Goal: Check status: Check status

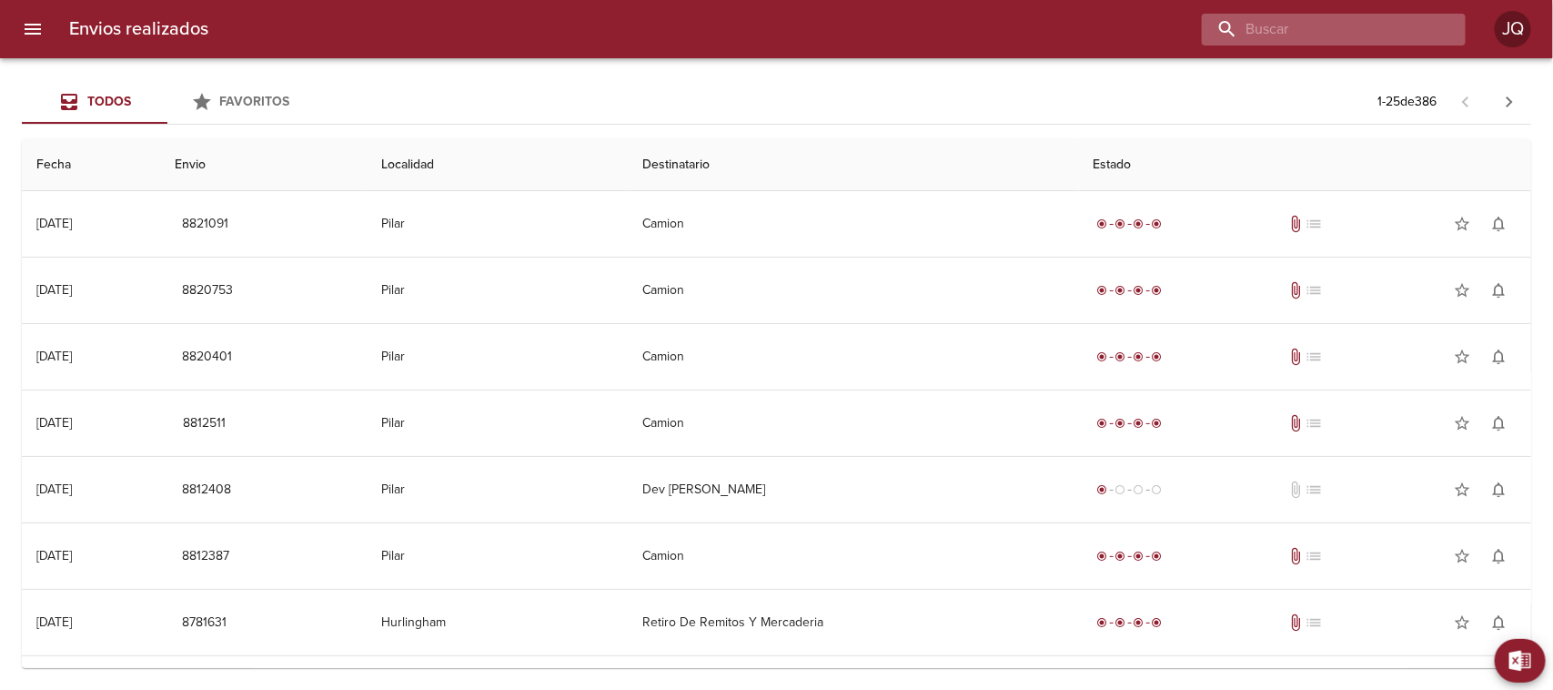
click at [1354, 33] on input "buscar" at bounding box center [1318, 30] width 233 height 32
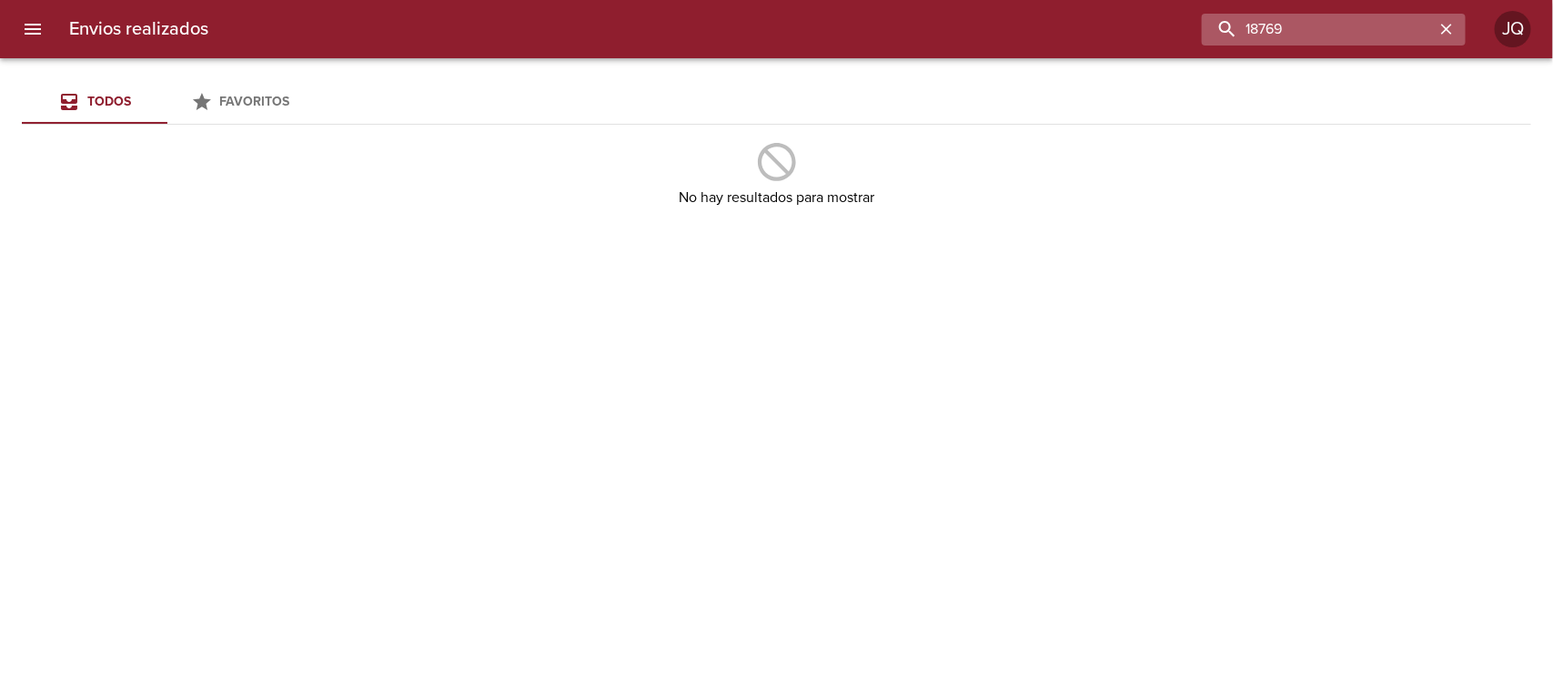
drag, startPoint x: 1338, startPoint y: 37, endPoint x: 1242, endPoint y: 37, distance: 96.4
click at [1242, 37] on input "18769" at bounding box center [1318, 30] width 233 height 32
type input "19291"
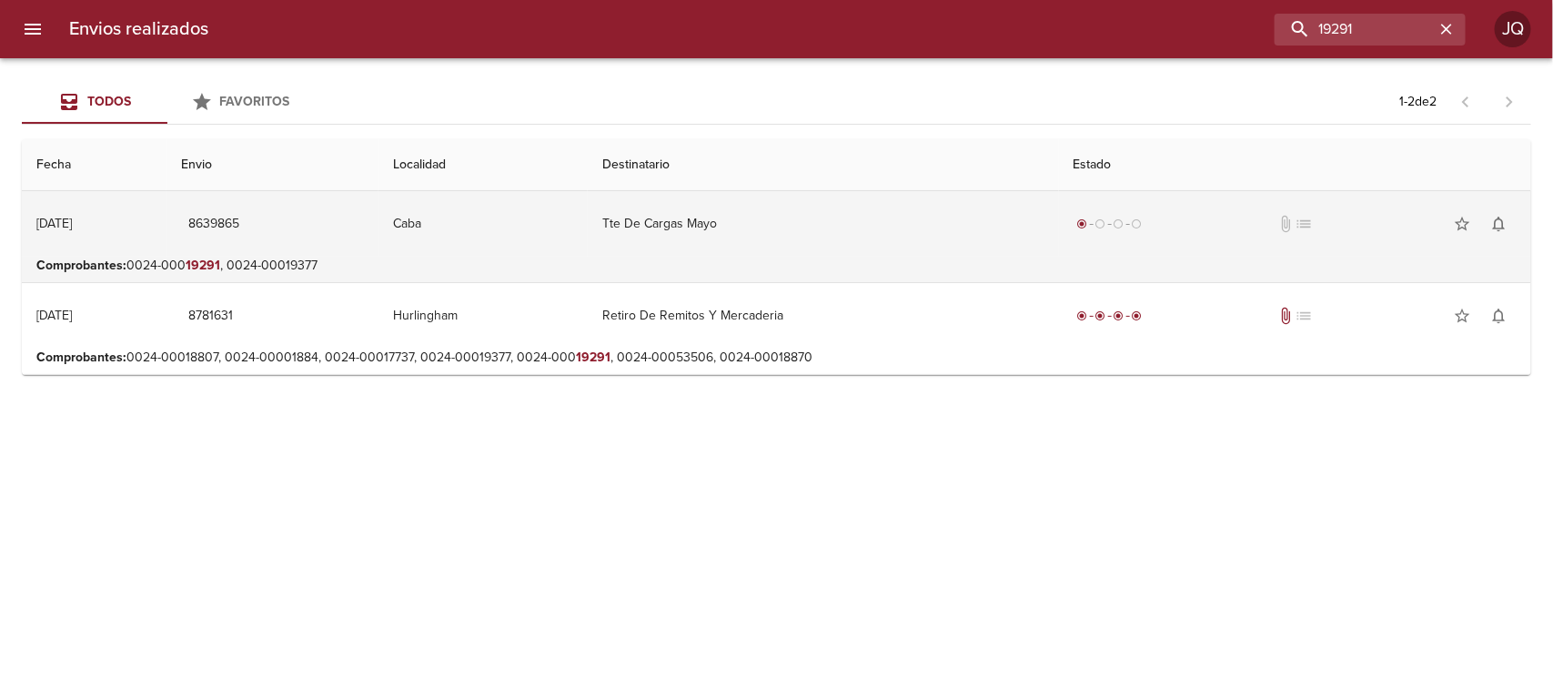
click at [342, 234] on td "8639865" at bounding box center [273, 224] width 212 height 66
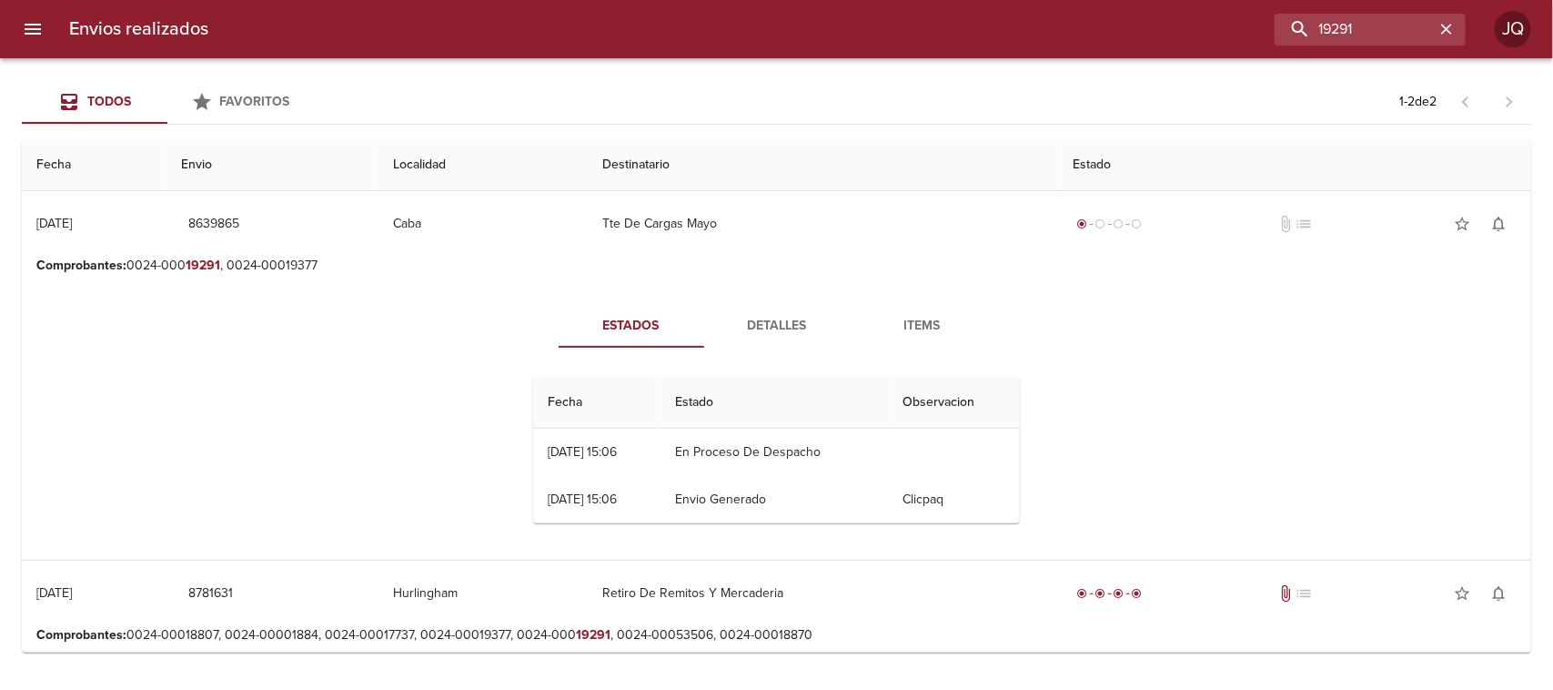
click at [905, 320] on span "Items" at bounding box center [923, 326] width 124 height 23
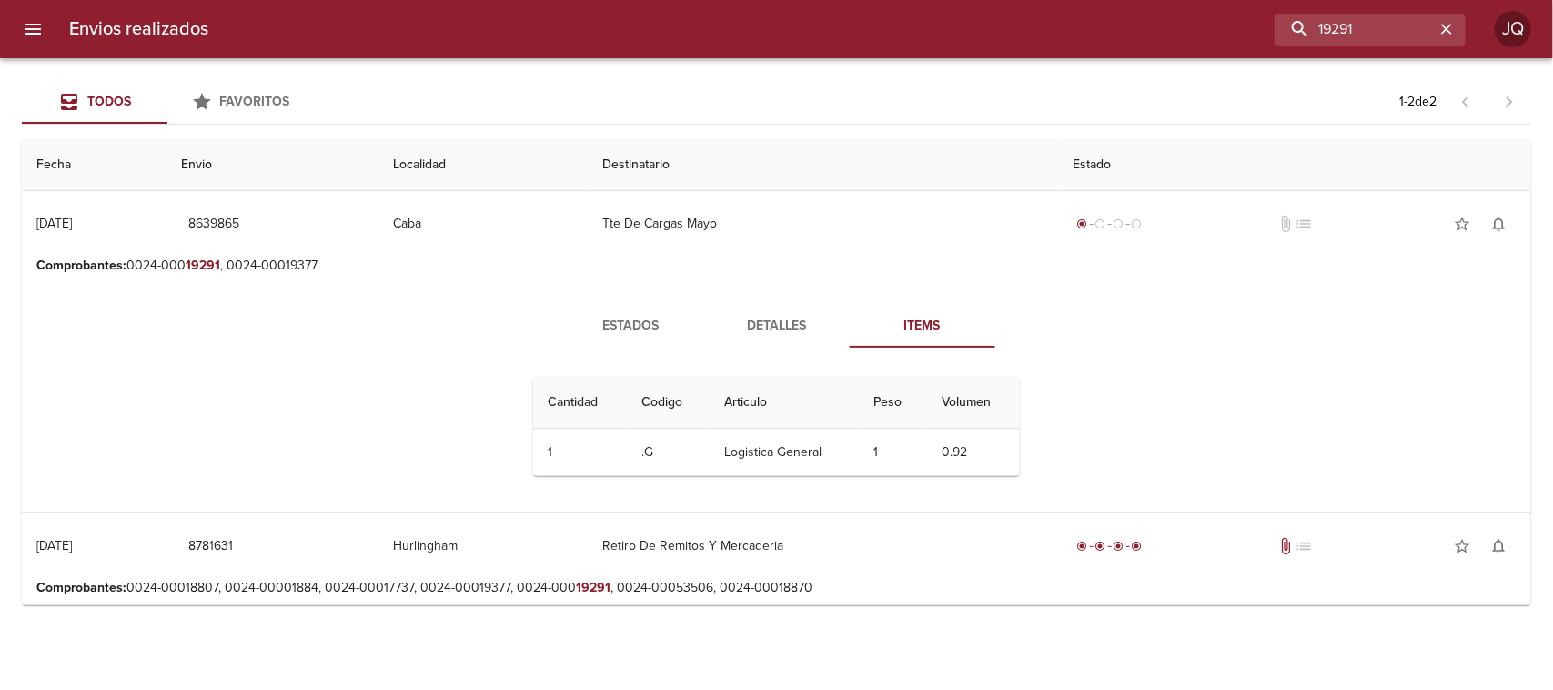
click at [930, 325] on span "Items" at bounding box center [923, 326] width 124 height 23
click at [774, 324] on span "Detalles" at bounding box center [777, 326] width 124 height 23
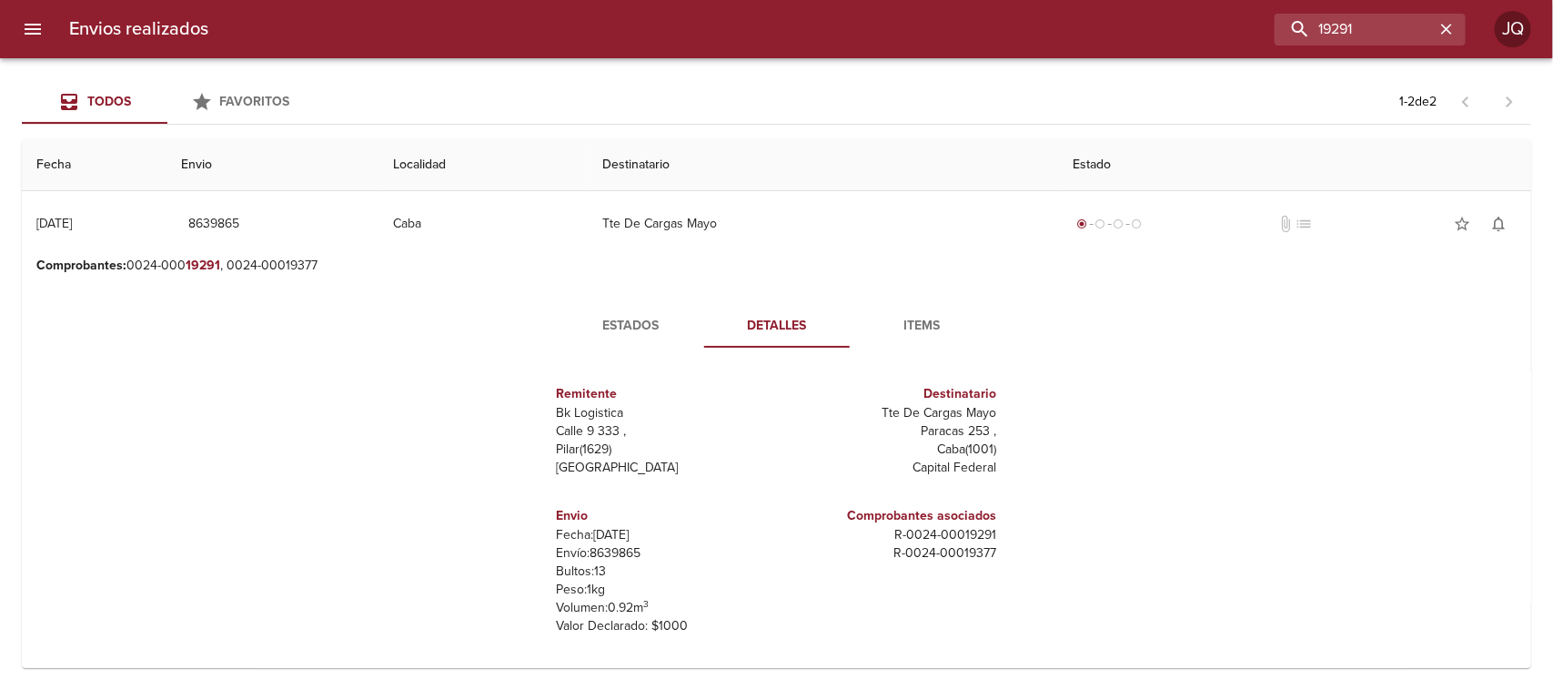
click at [661, 317] on span "Estados" at bounding box center [632, 326] width 124 height 23
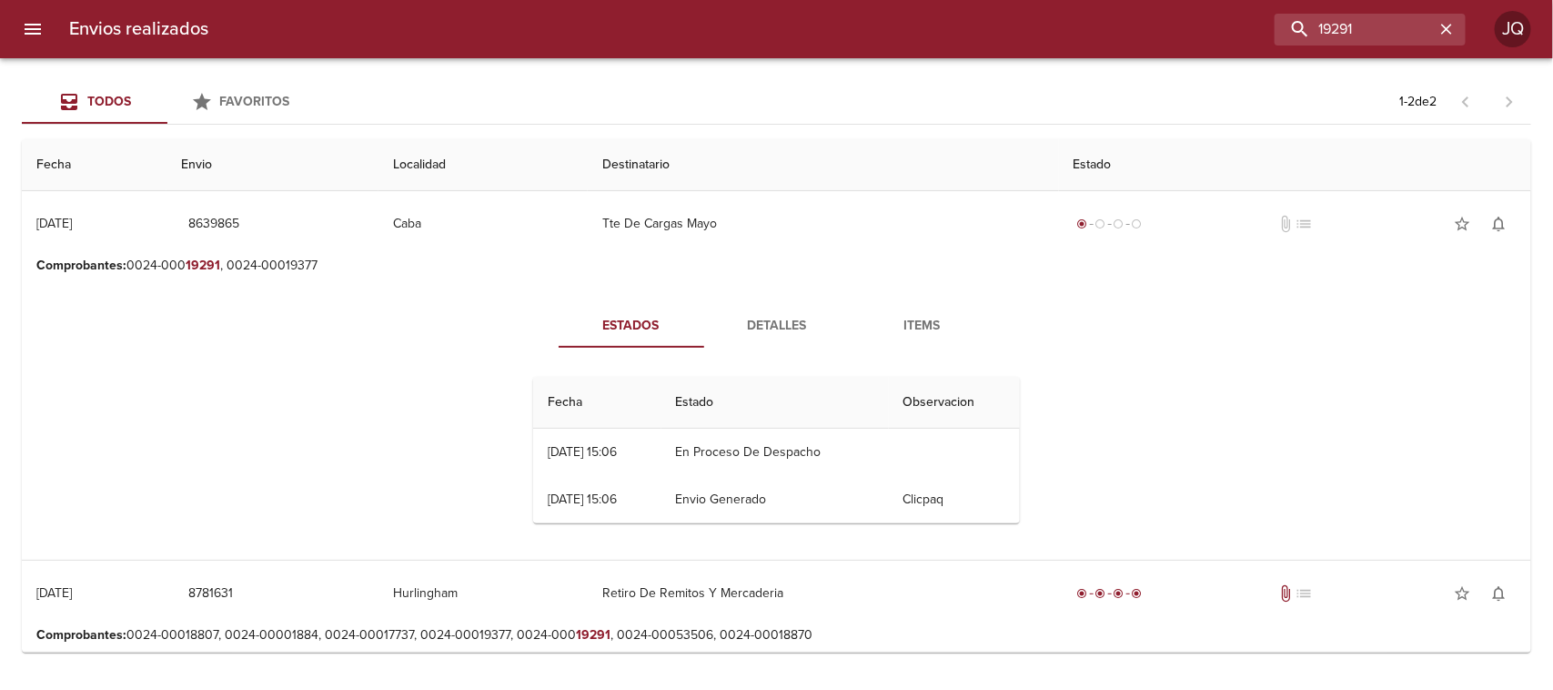
click at [902, 333] on span "Items" at bounding box center [923, 326] width 124 height 23
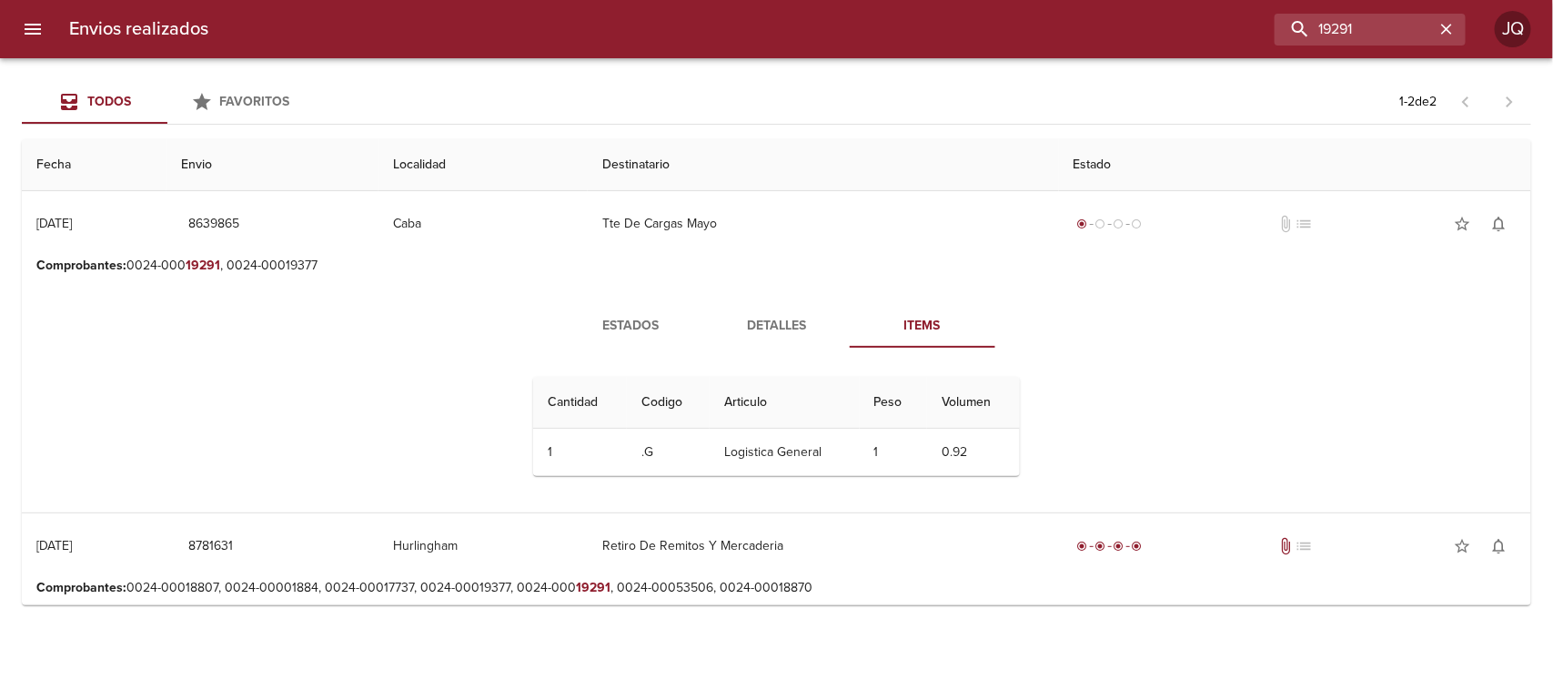
click at [935, 446] on td "0.92" at bounding box center [973, 452] width 93 height 47
click at [543, 590] on p "Comprobantes : 0024-00018807, 0024-00001884, 0024-00017737, 0024-00019377, 0024…" at bounding box center [776, 588] width 1480 height 18
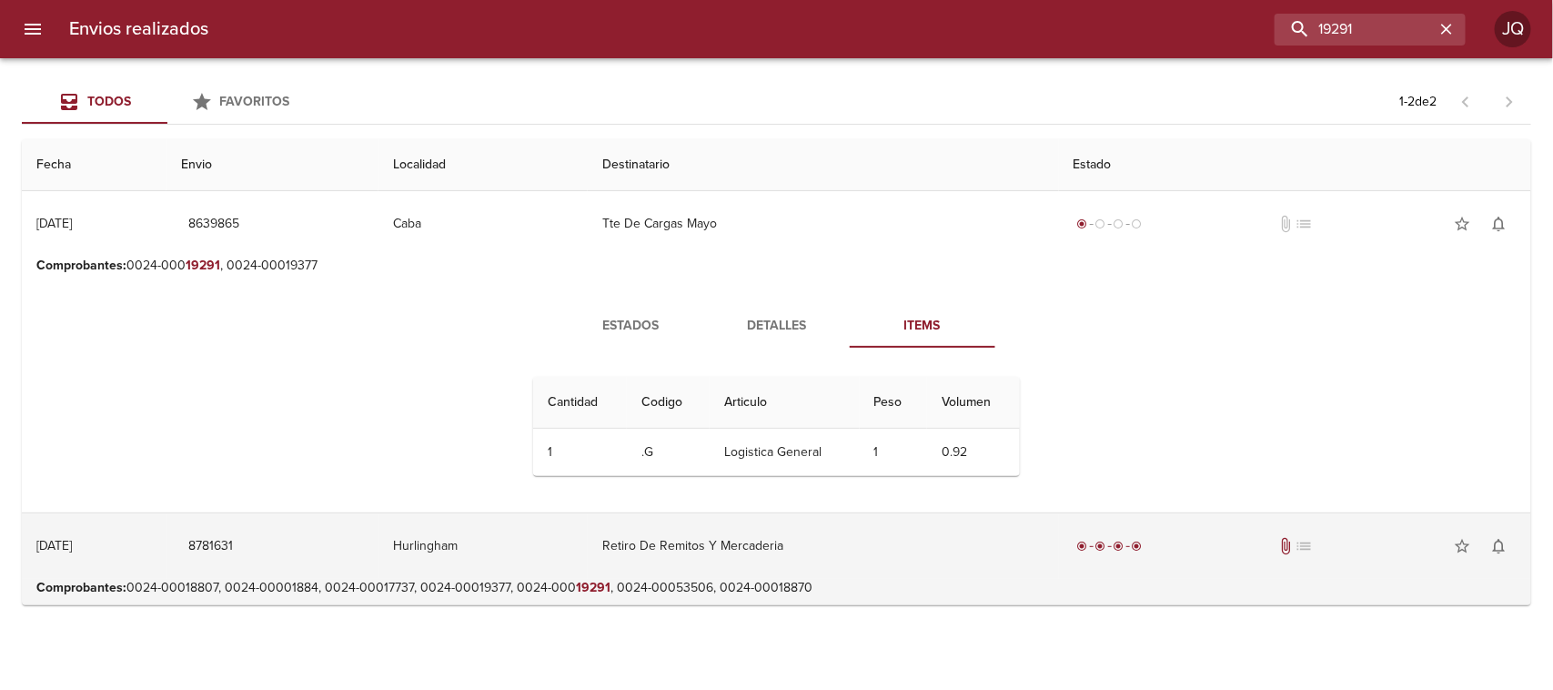
click at [666, 553] on td "Retiro De Remitos Y Mercaderia" at bounding box center [823, 546] width 470 height 66
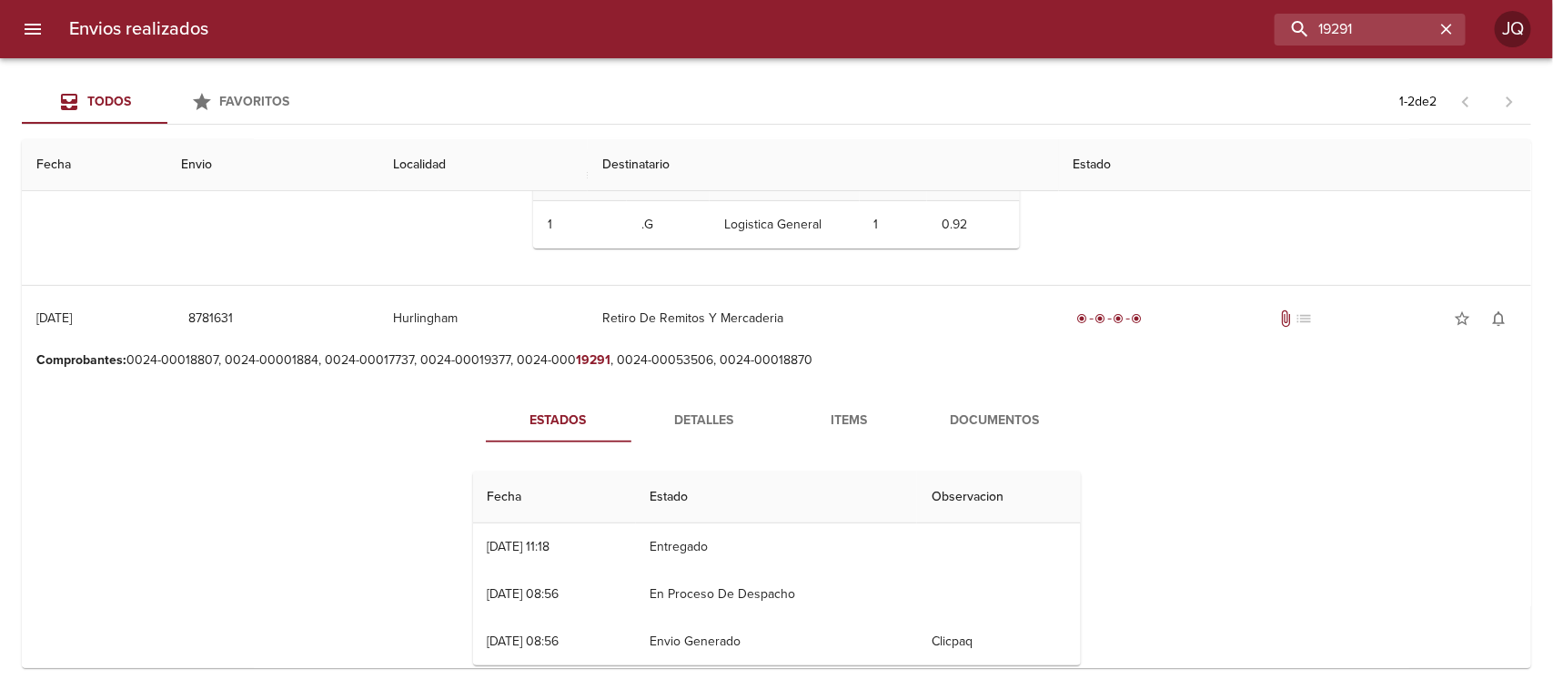
click at [984, 407] on button "Documentos" at bounding box center [996, 421] width 146 height 44
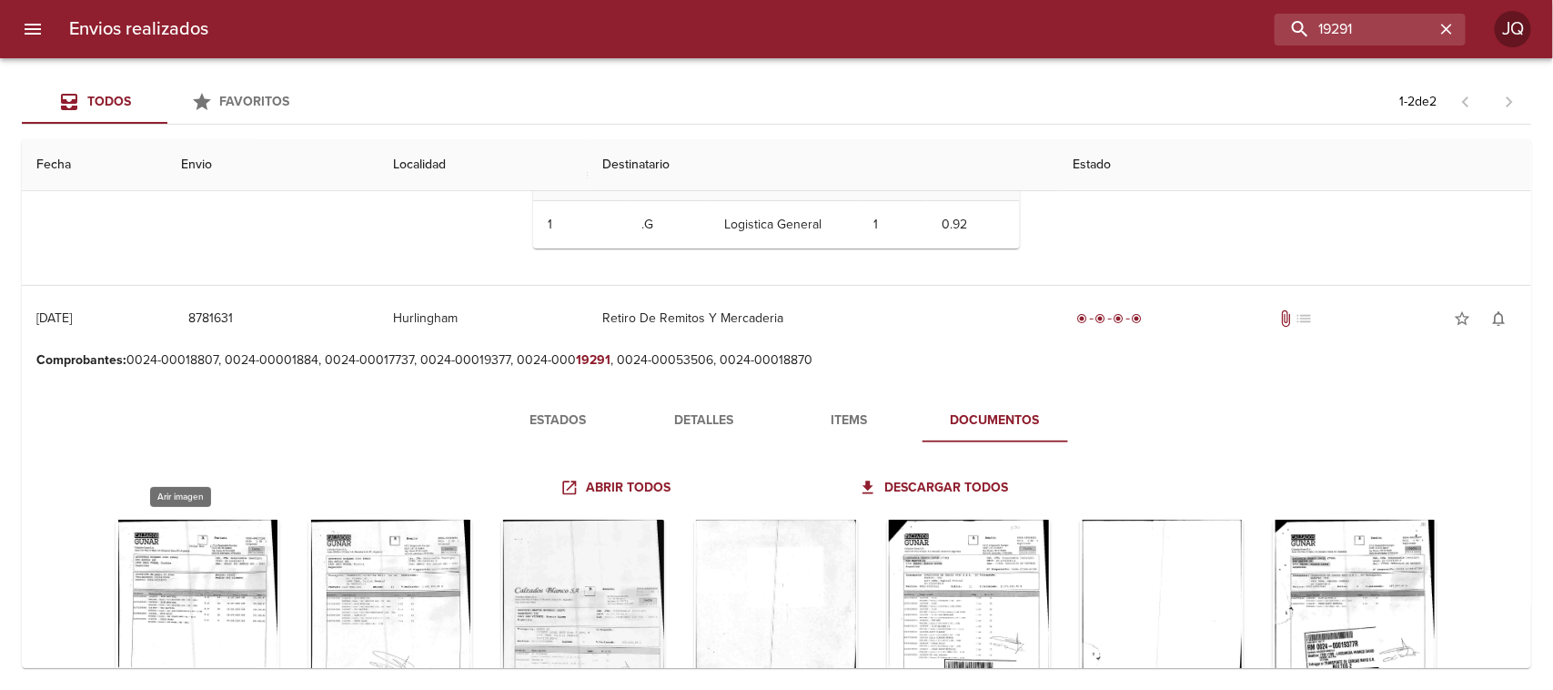
click at [205, 541] on div "Tabla de envíos del cliente" at bounding box center [198, 633] width 164 height 227
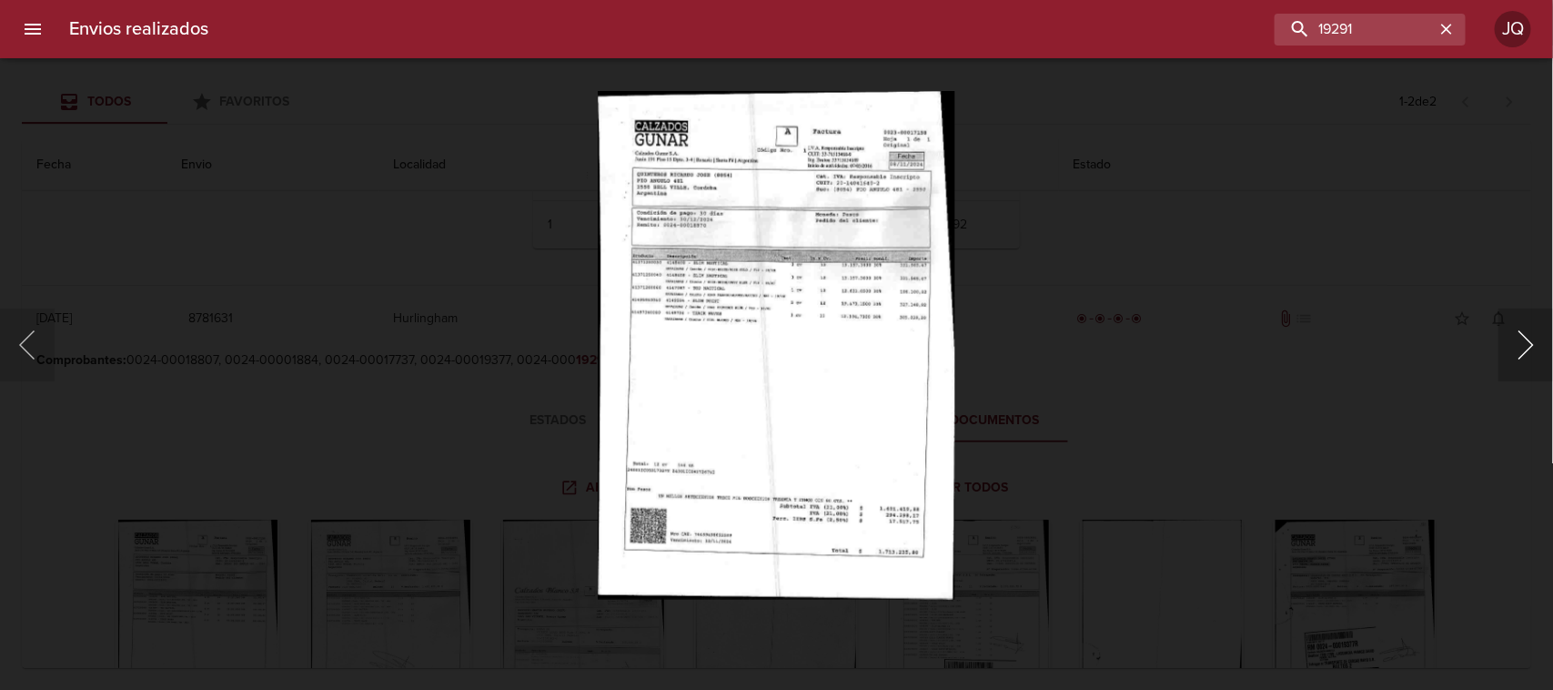
click at [1506, 338] on button "Siguiente" at bounding box center [1526, 344] width 55 height 73
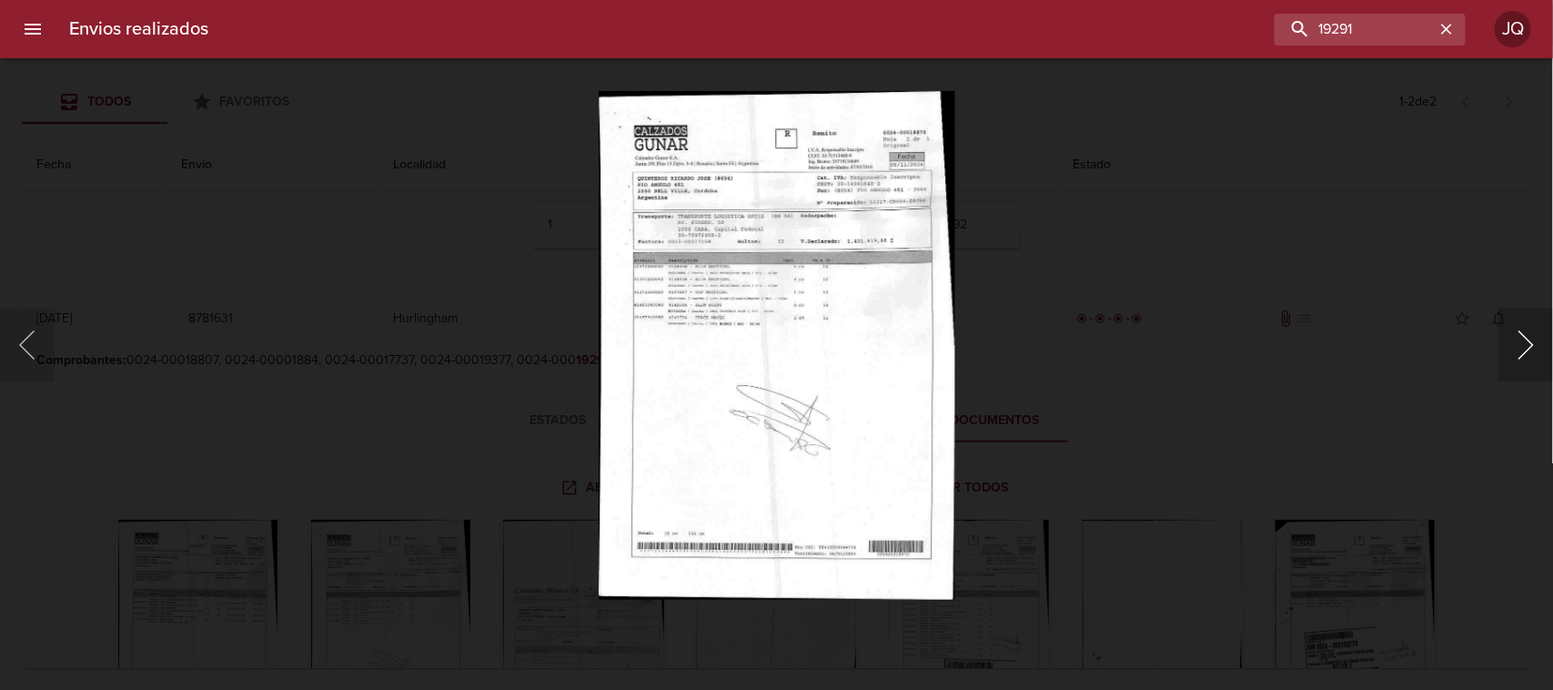
click at [1506, 338] on button "Siguiente" at bounding box center [1526, 344] width 55 height 73
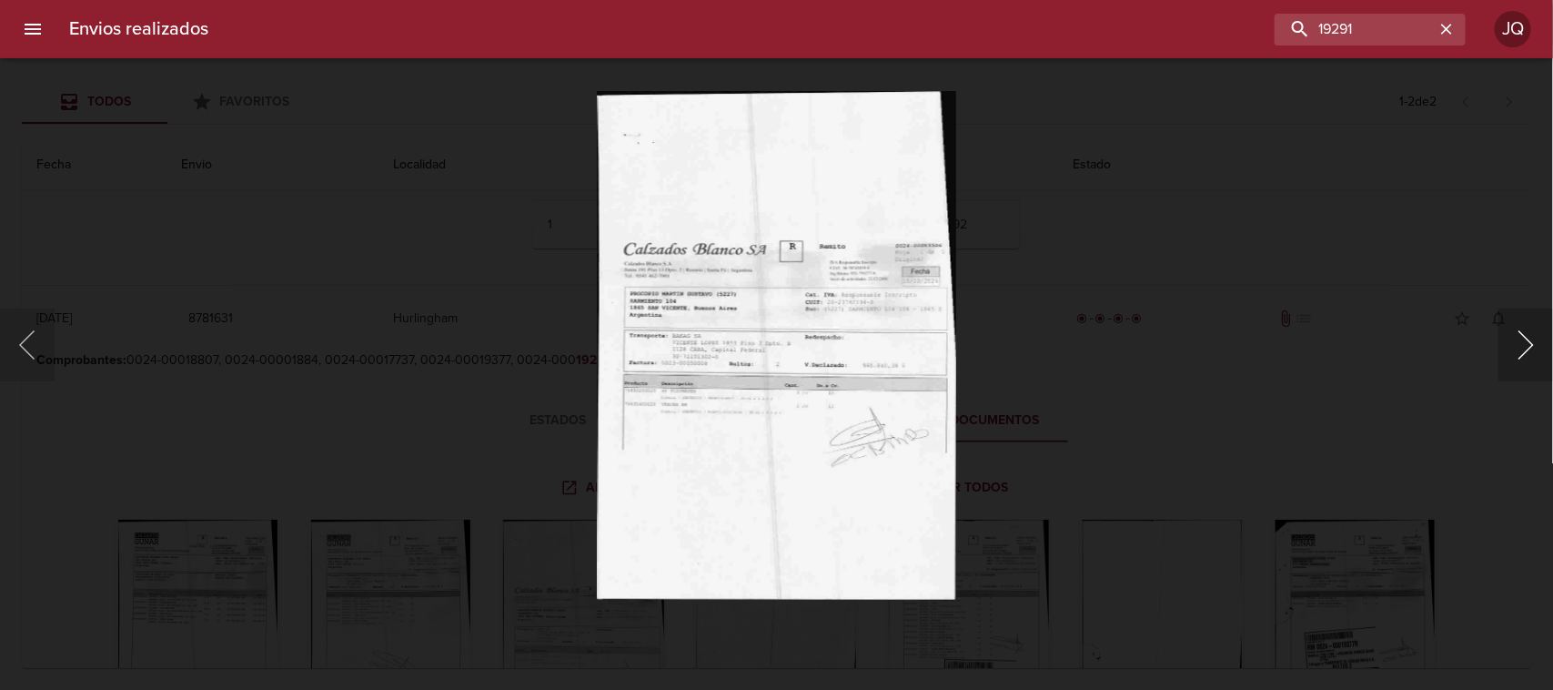
click at [1506, 338] on button "Siguiente" at bounding box center [1526, 344] width 55 height 73
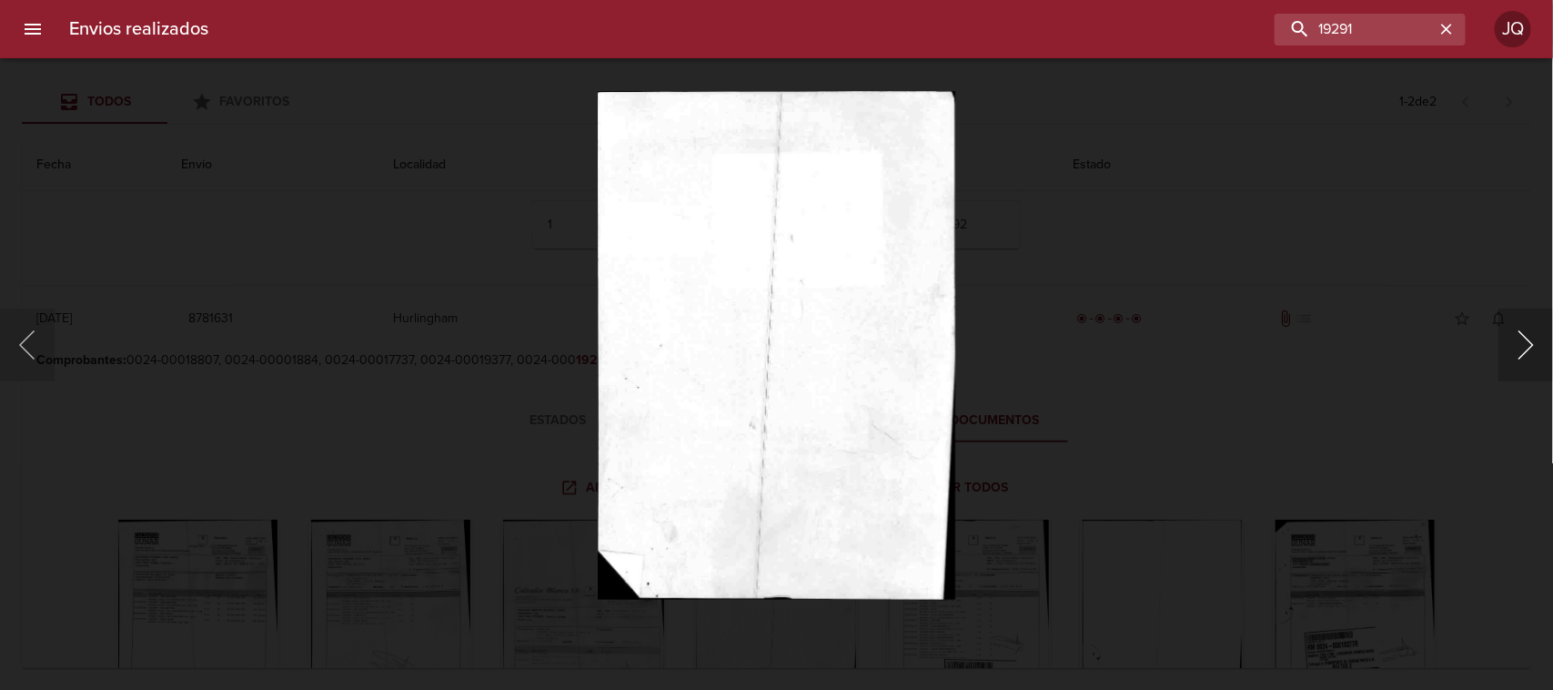
click at [1506, 338] on button "Siguiente" at bounding box center [1526, 344] width 55 height 73
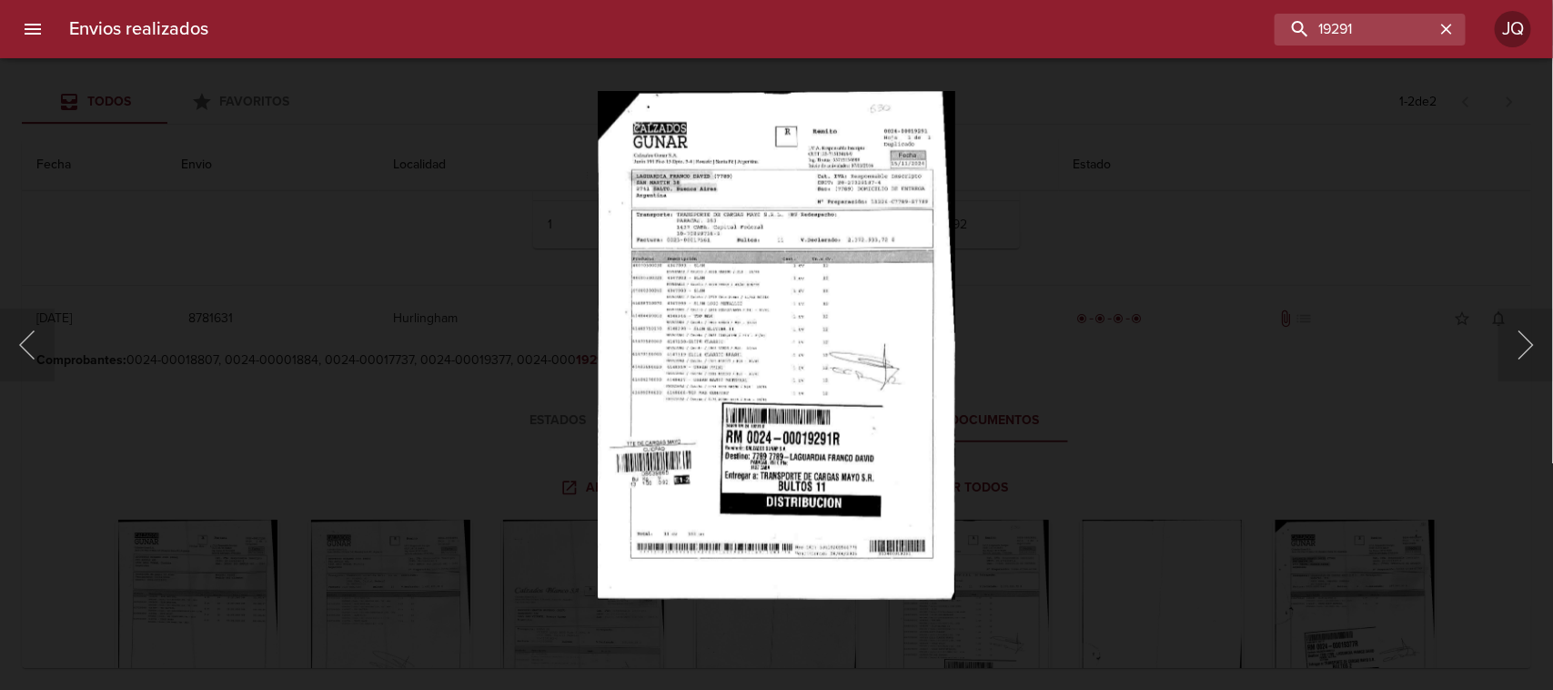
click at [1103, 396] on div "Lightbox" at bounding box center [776, 345] width 1553 height 690
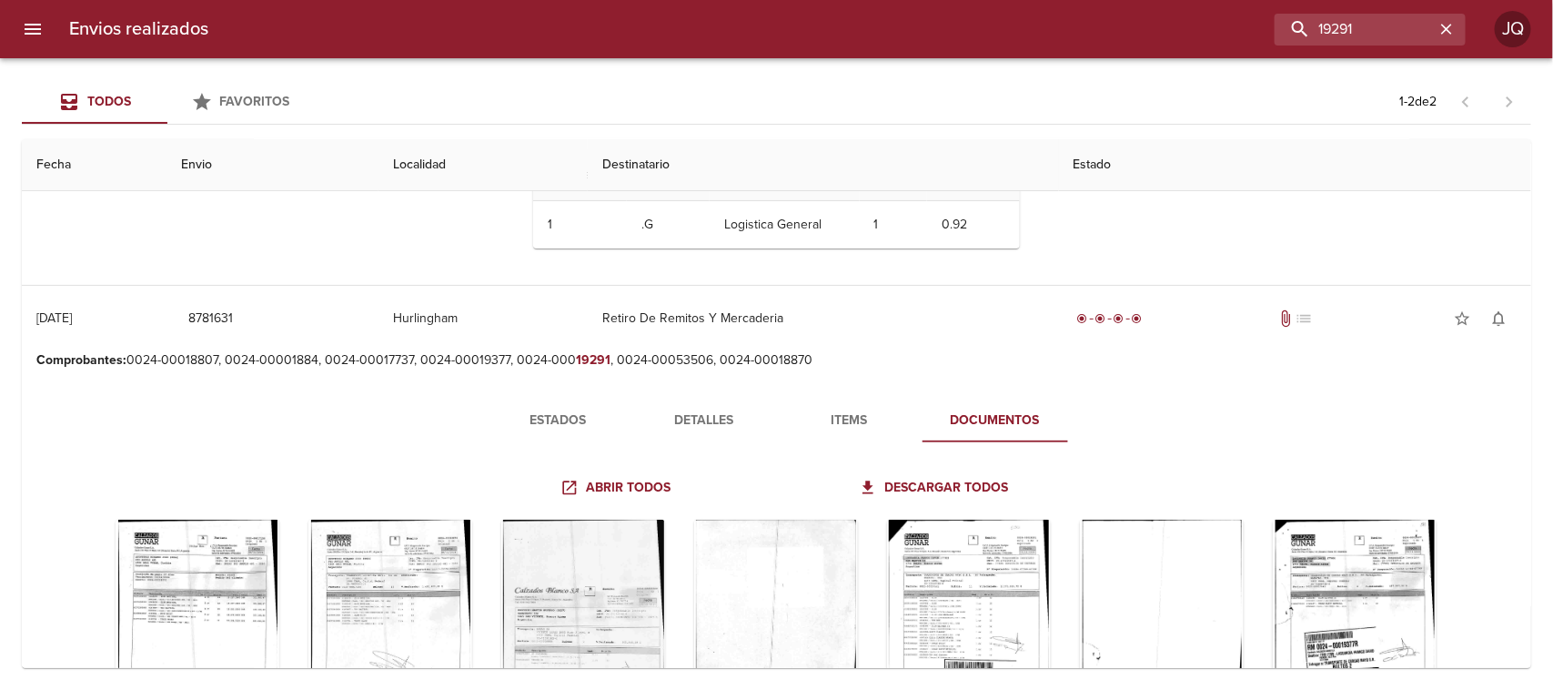
scroll to position [341, 0]
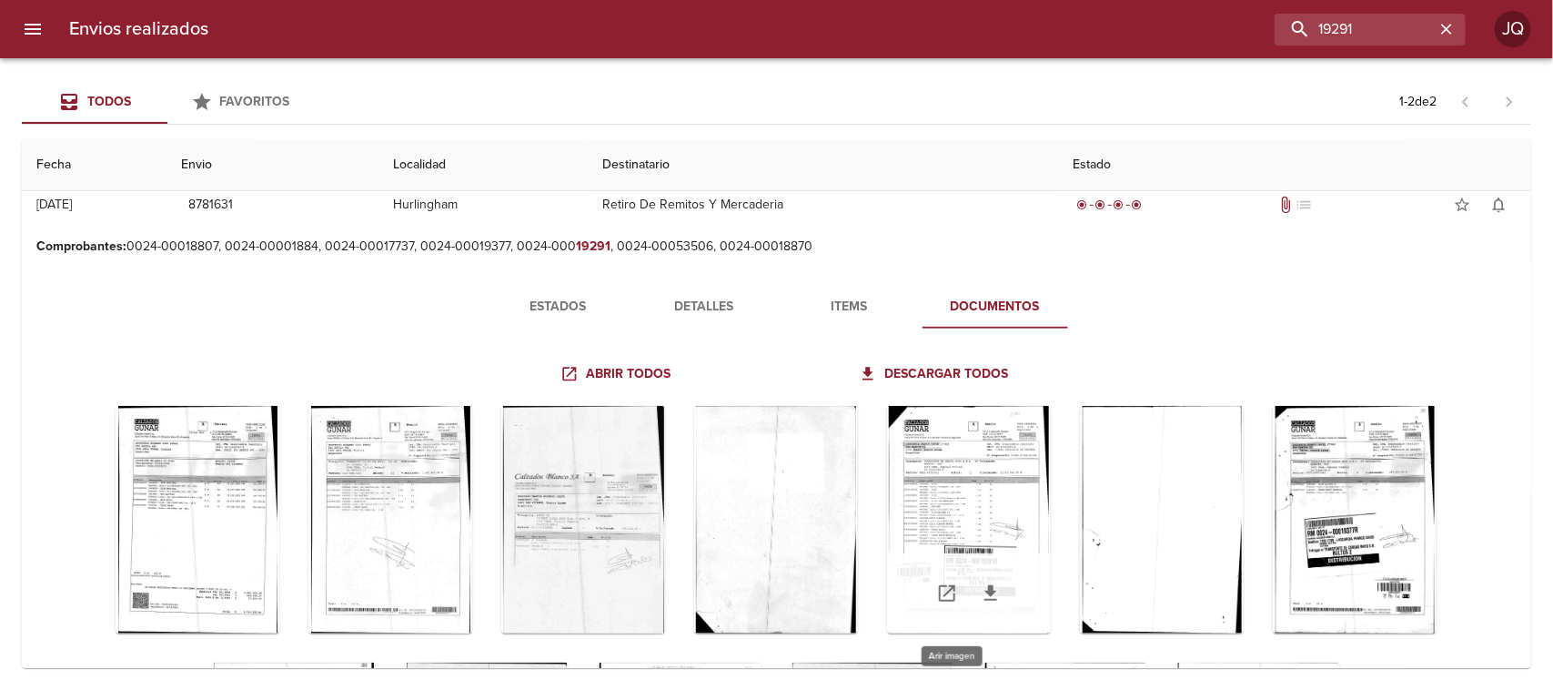
click at [992, 501] on div "Tabla de envíos del cliente" at bounding box center [969, 519] width 164 height 227
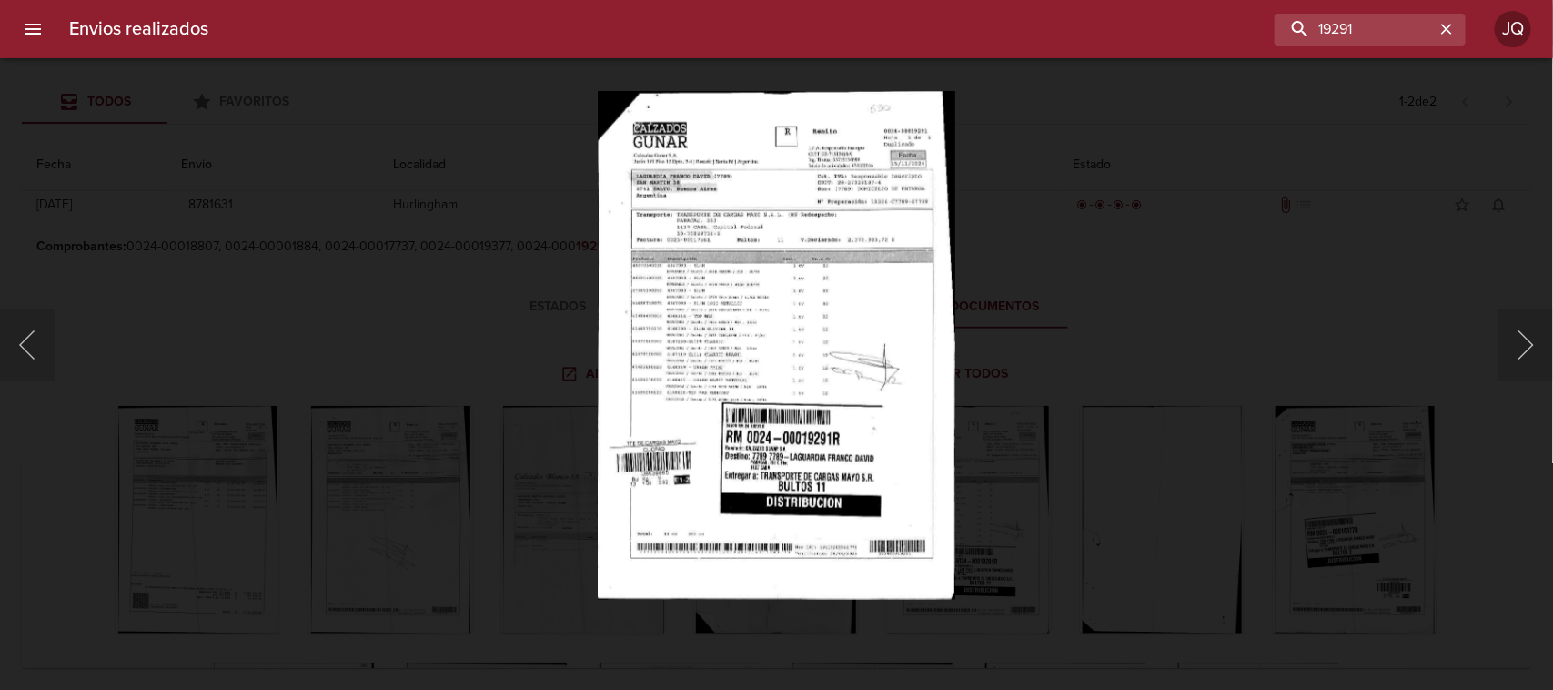
click at [1172, 192] on div "Lightbox" at bounding box center [776, 345] width 1553 height 690
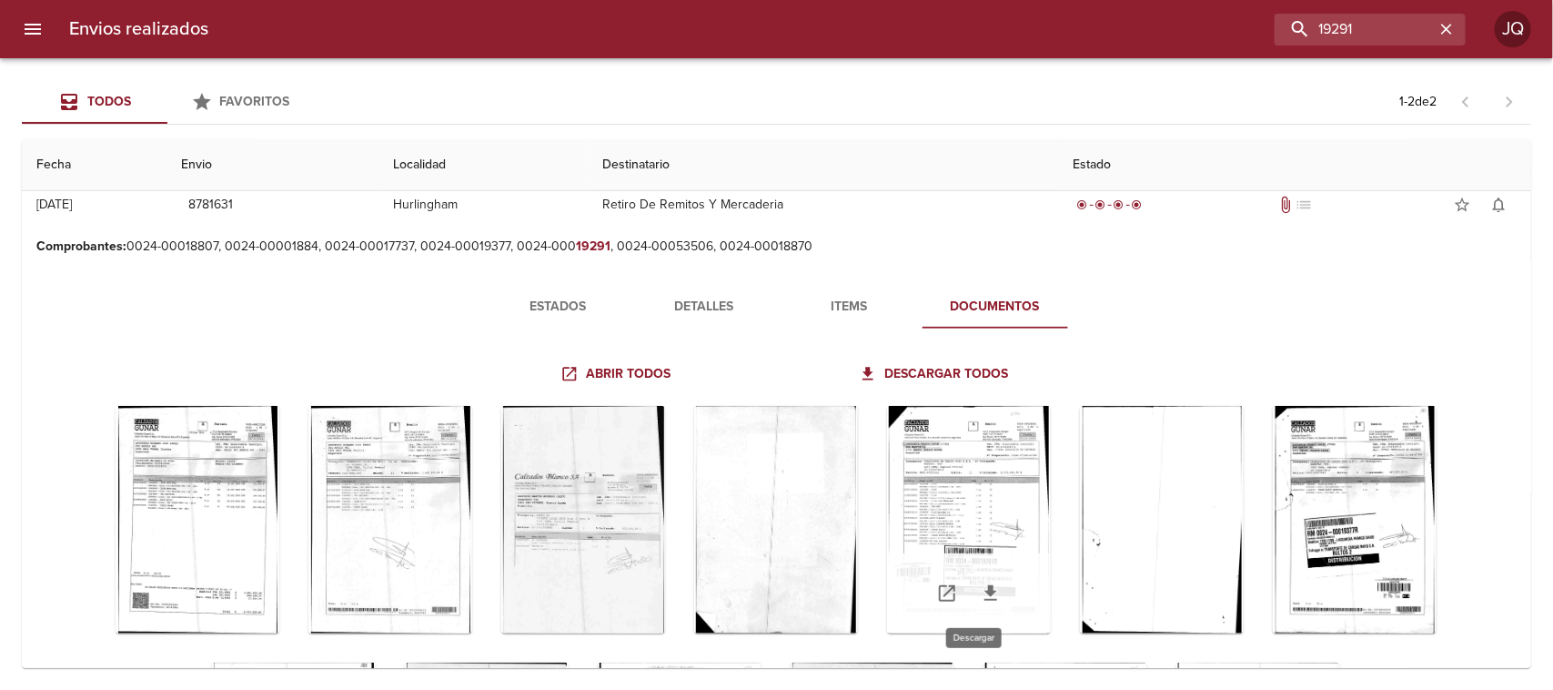
click at [980, 582] on icon "Tabla de envíos del cliente" at bounding box center [991, 593] width 22 height 22
click at [938, 520] on div "Tabla de envíos del cliente" at bounding box center [969, 519] width 164 height 227
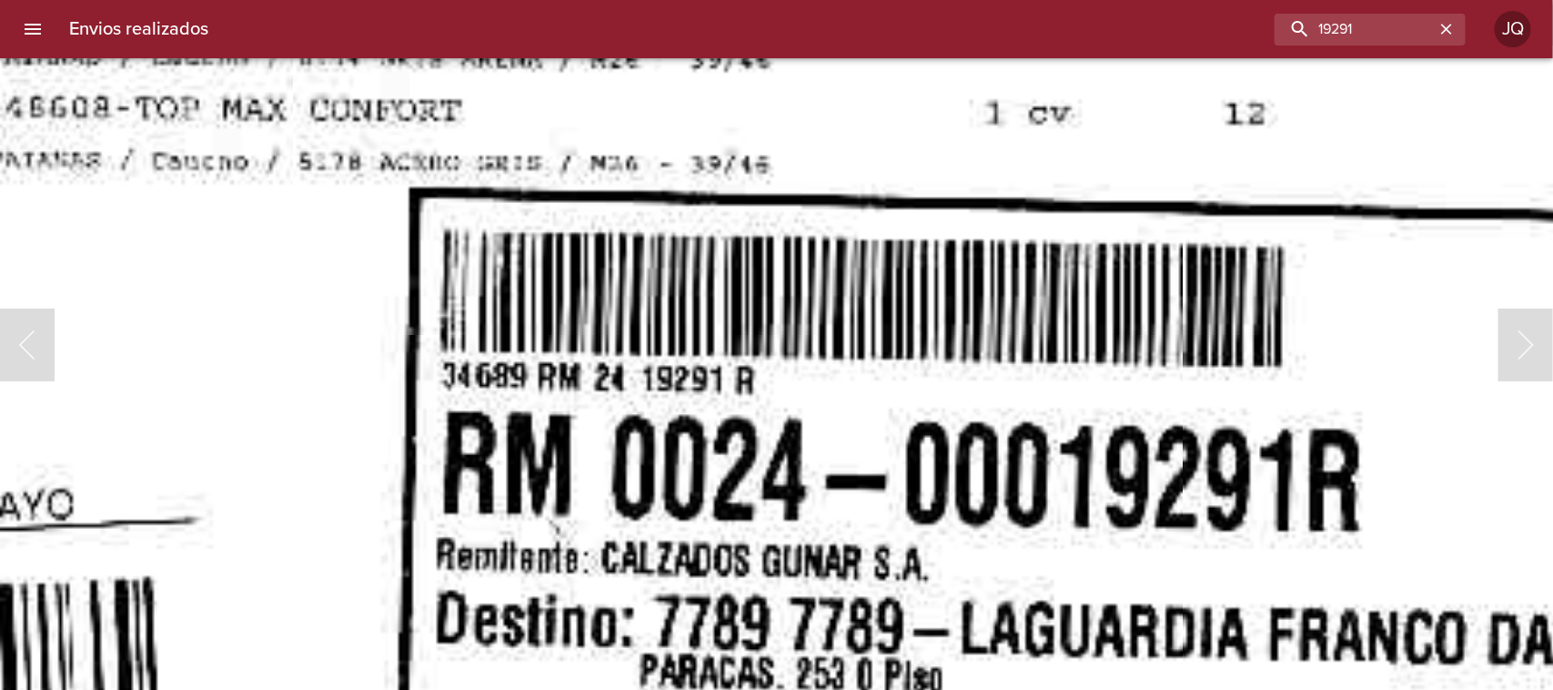
click at [1266, 0] on body "Envios realizados 19291 JQ Todos Favoritos 1 - 2 de 2 Fecha Envio Localidad Des…" at bounding box center [776, 0] width 1553 height 0
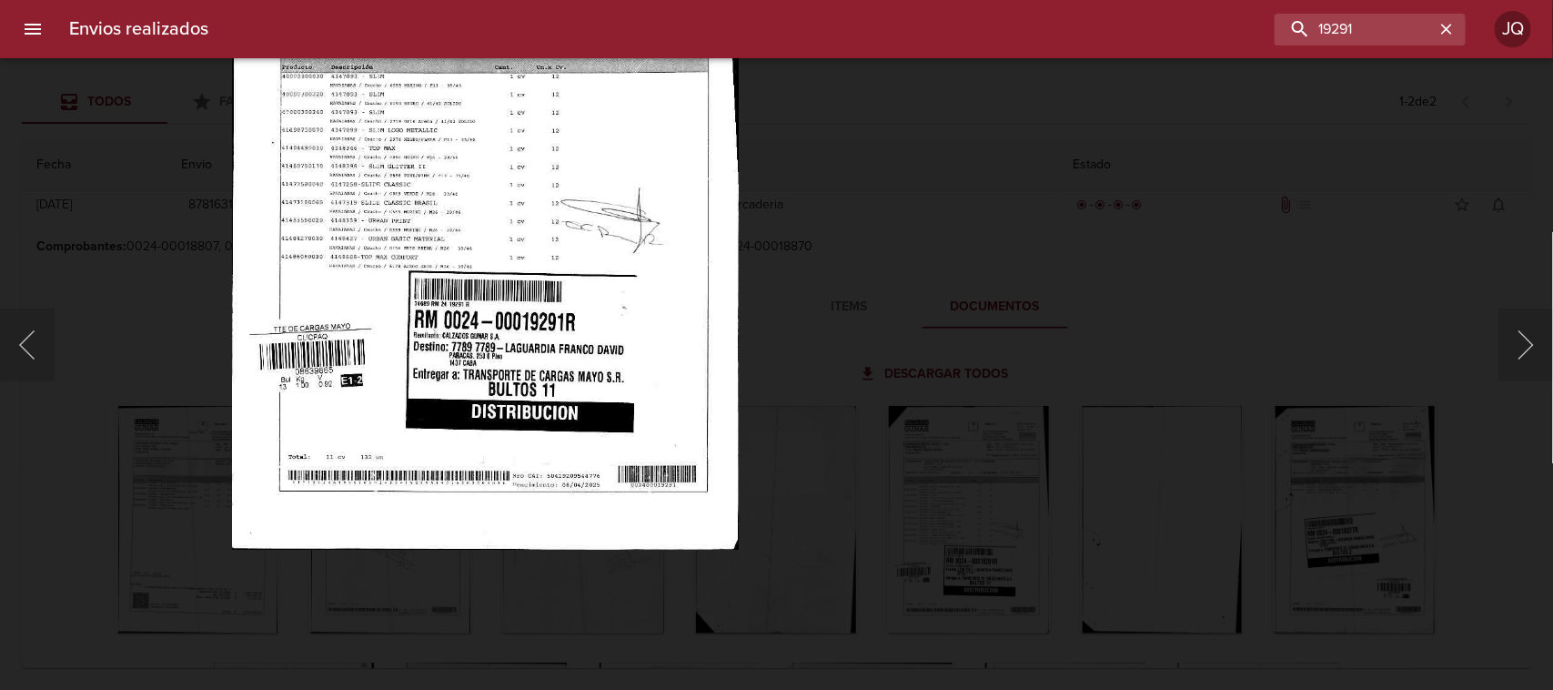
click at [435, 309] on img "Lightbox" at bounding box center [486, 189] width 507 height 721
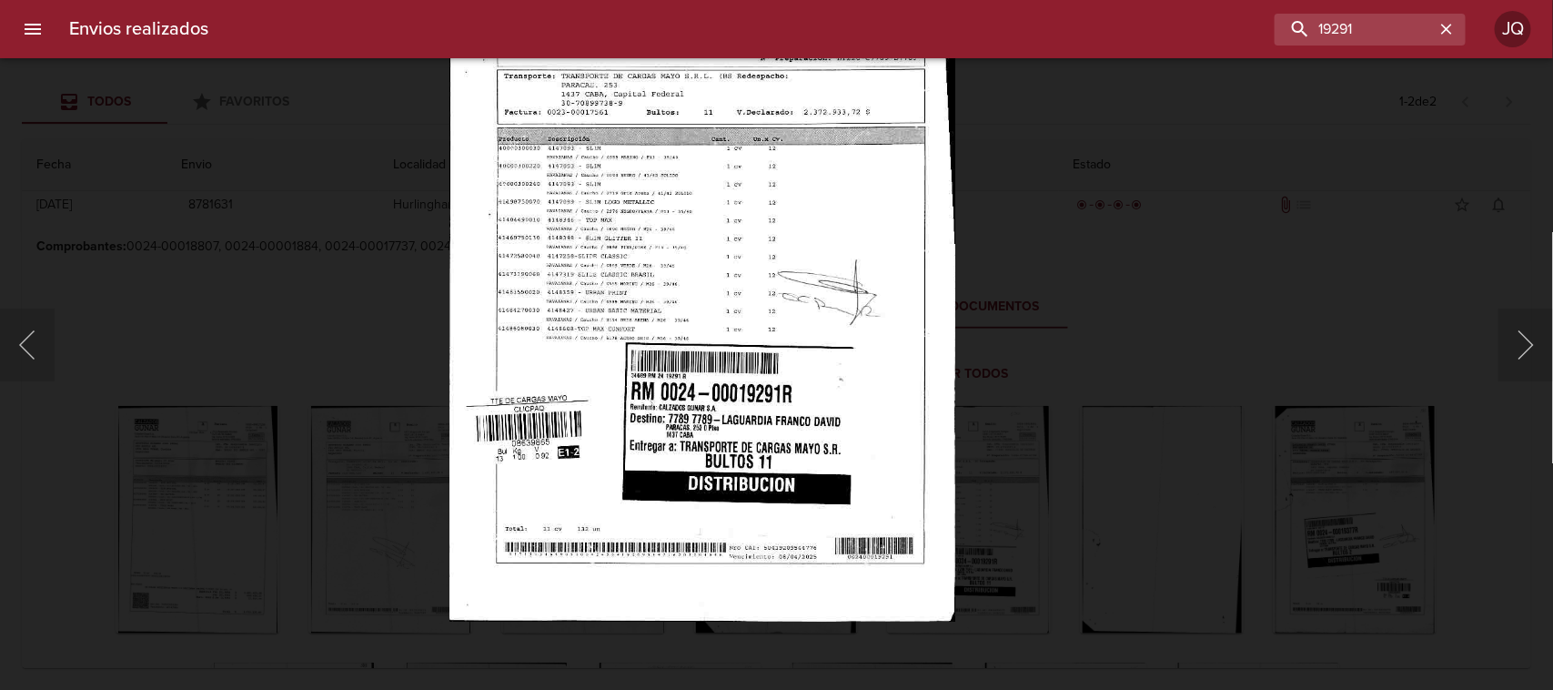
click at [1421, 220] on div "Lightbox" at bounding box center [776, 345] width 1553 height 690
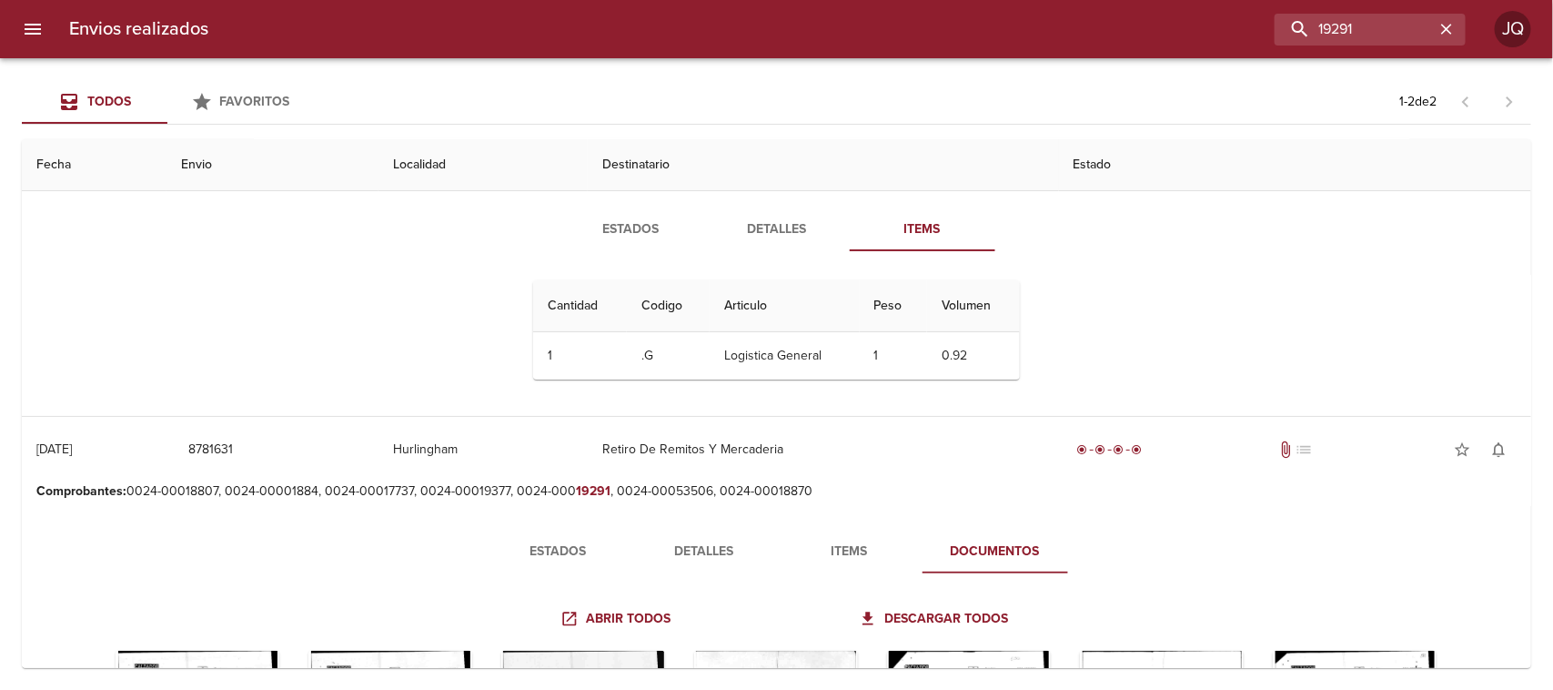
scroll to position [0, 0]
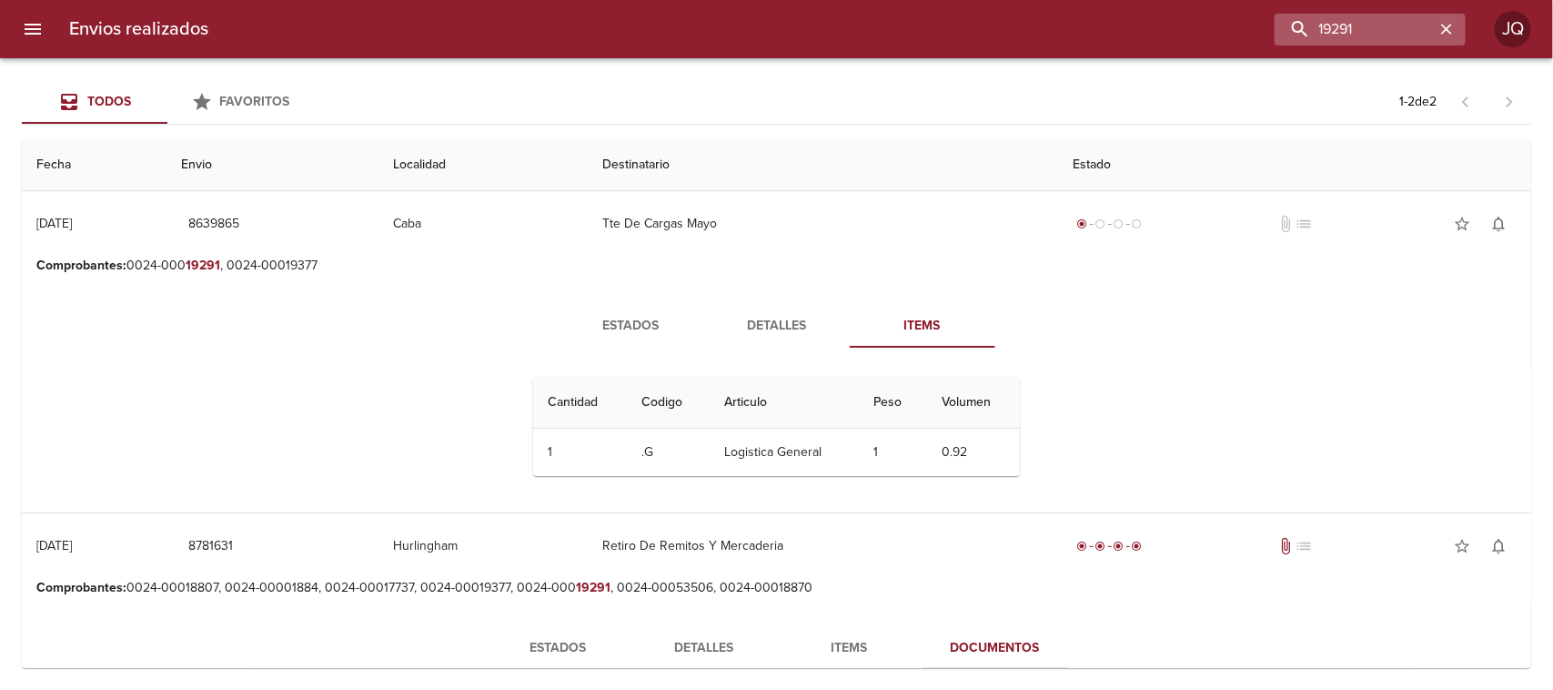
click at [1444, 15] on div "19291" at bounding box center [1370, 30] width 191 height 32
click at [1448, 29] on icon "button" at bounding box center [1446, 29] width 11 height 11
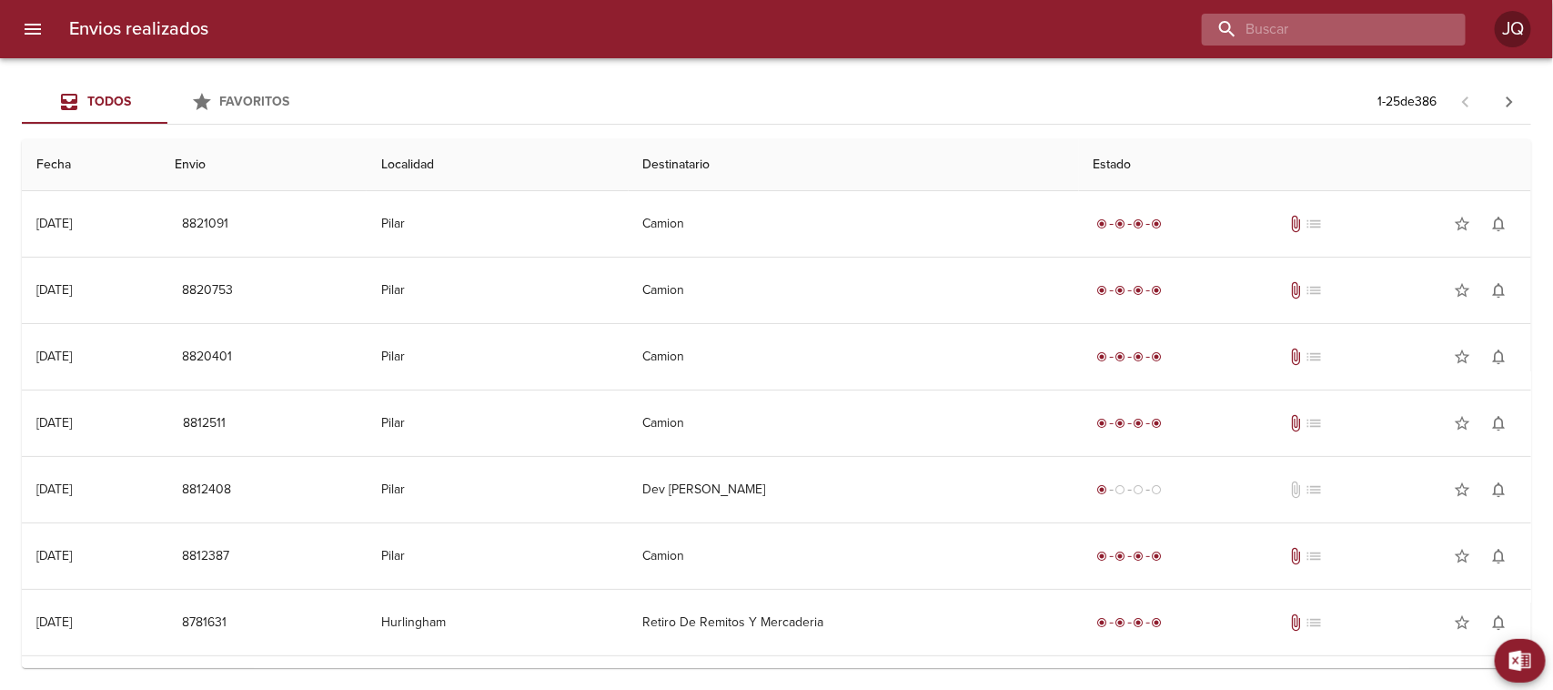
click at [1335, 25] on input "buscar" at bounding box center [1318, 30] width 233 height 32
type input "8"
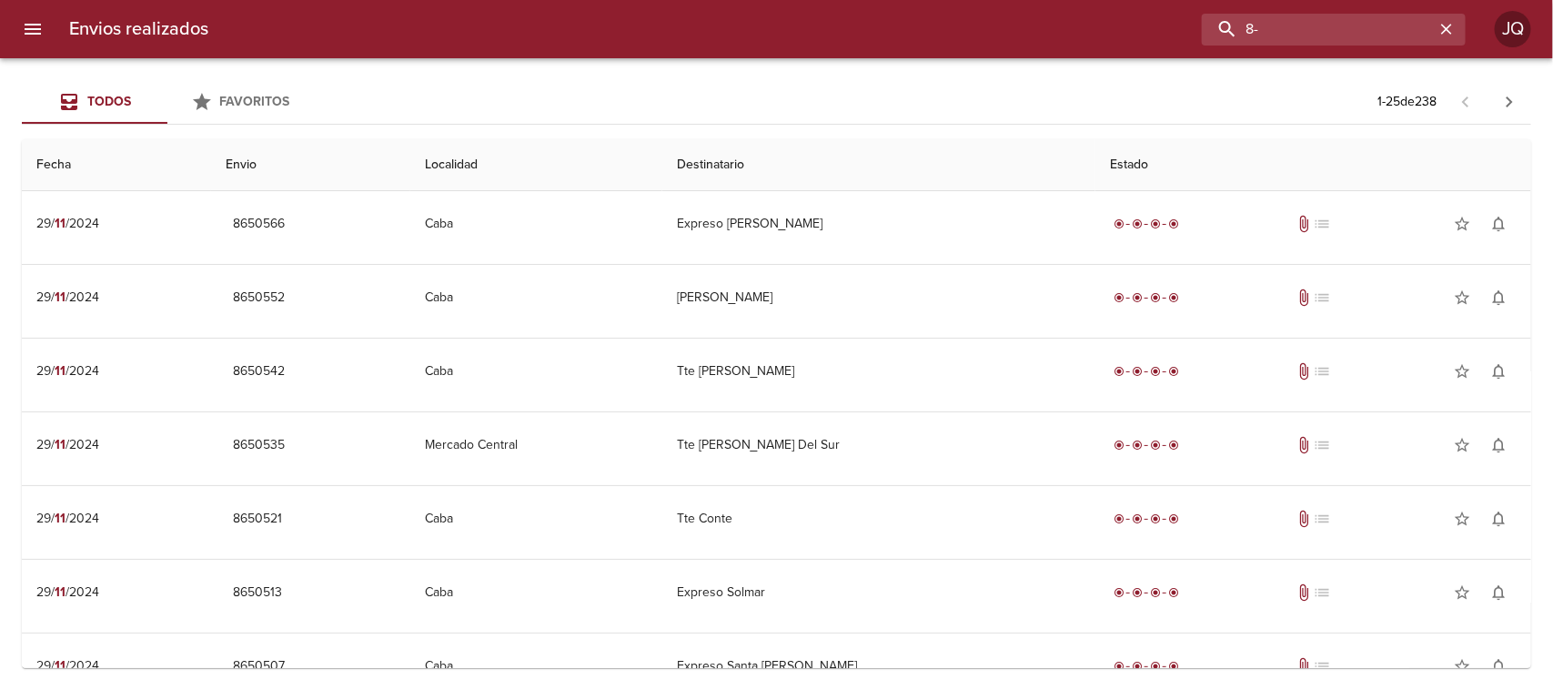
type input "8"
type input "18769"
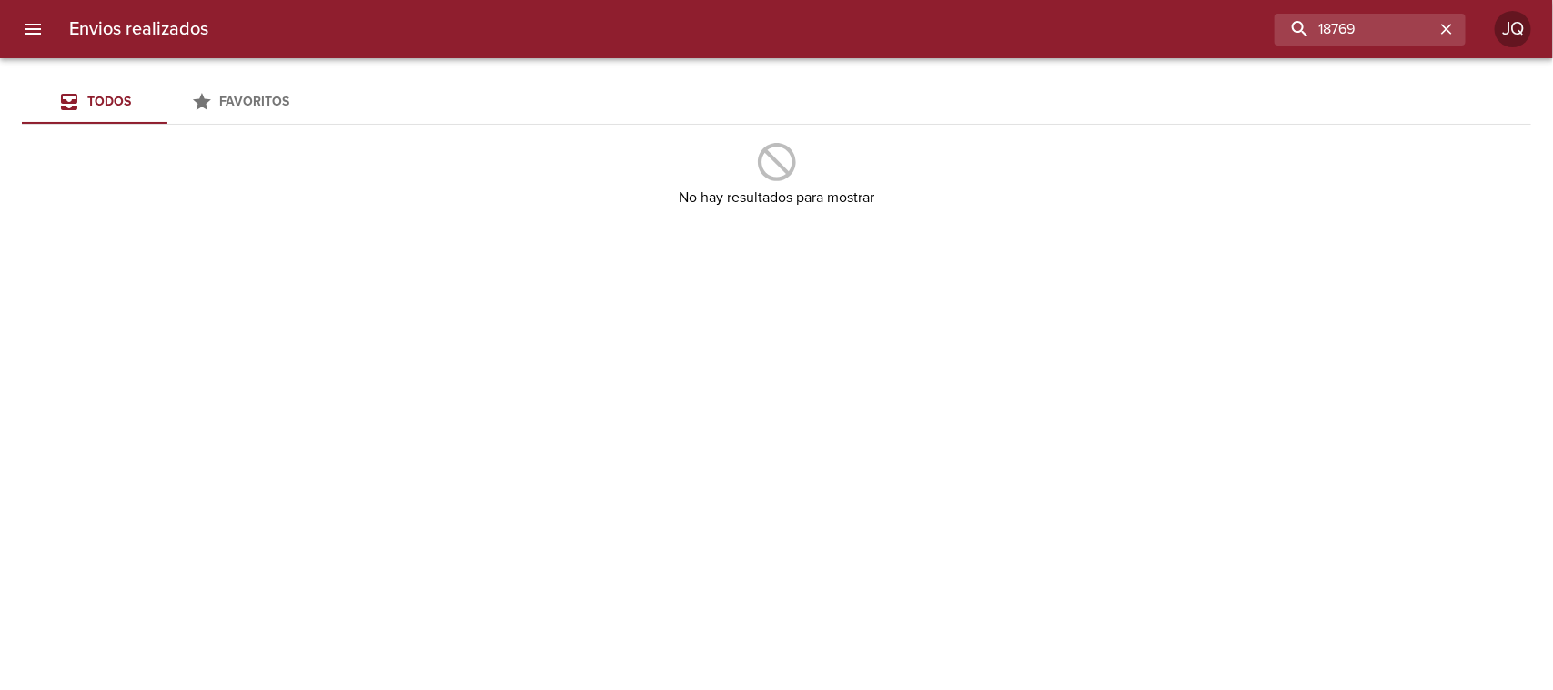
click at [232, 92] on div "Favoritos" at bounding box center [255, 102] width 70 height 23
click at [124, 102] on span "Todos" at bounding box center [109, 101] width 44 height 15
